Goal: Find specific page/section: Find specific page/section

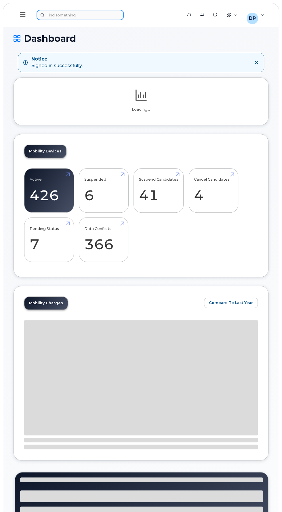
click at [69, 15] on div at bounding box center [108, 15] width 142 height 10
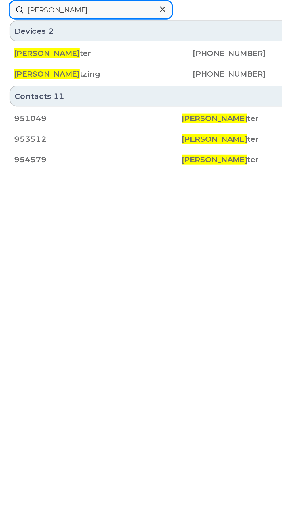
type input "Daniel wal"
click at [17, 27] on span "Daniel Wal" at bounding box center [24, 28] width 35 height 5
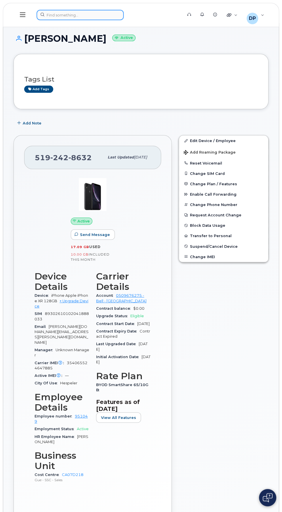
click at [65, 15] on div at bounding box center [108, 15] width 142 height 10
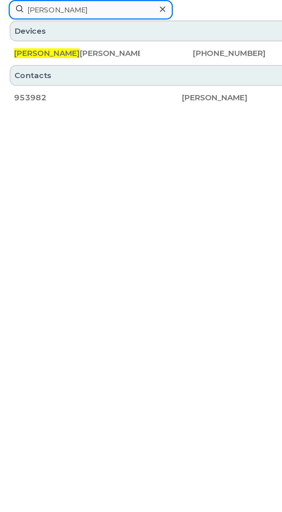
type input "Edgar"
click at [21, 28] on div "Edgar Rangel Ramirez" at bounding box center [40, 28] width 67 height 6
